Goal: Information Seeking & Learning: Learn about a topic

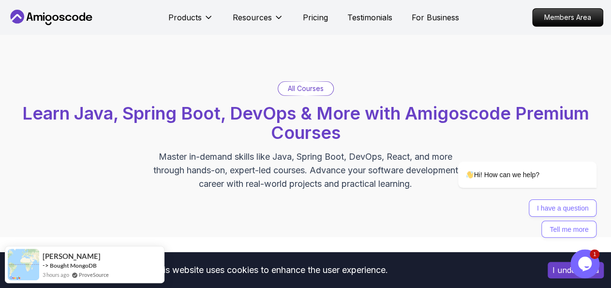
click at [207, 78] on div "All Courses Learn Java, Spring Boot, DevOps & More with Amigoscode Premium Cour…" at bounding box center [305, 136] width 611 height 202
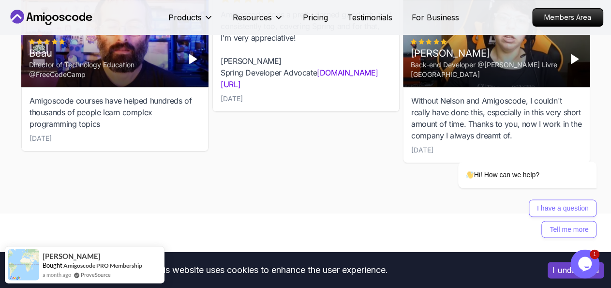
scroll to position [3723, 0]
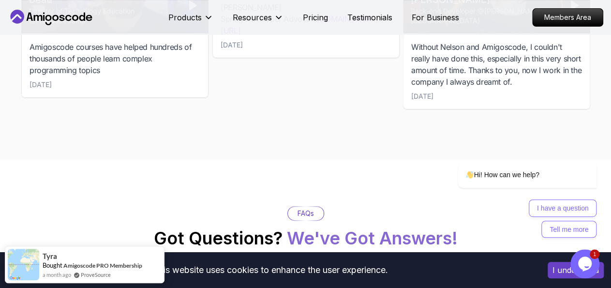
scroll to position [3775, 0]
